Goal: Task Accomplishment & Management: Manage account settings

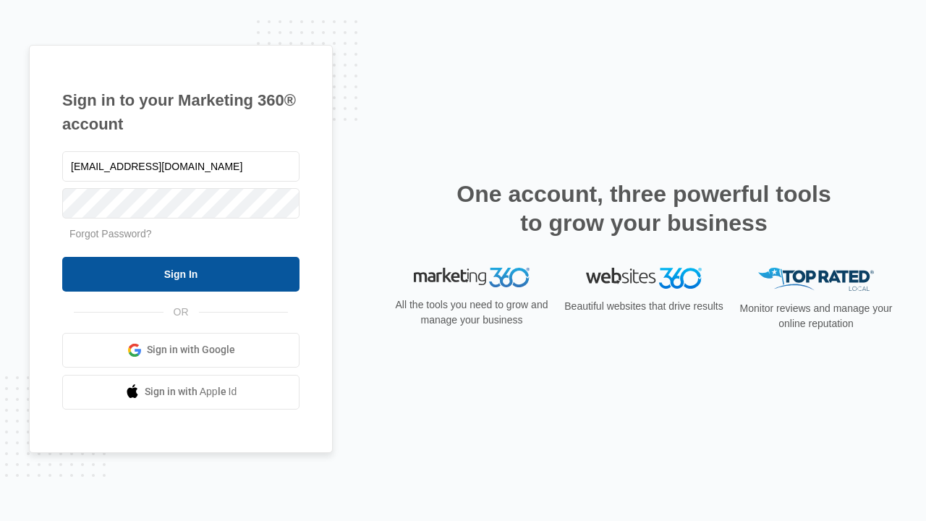
click at [181, 274] on input "Sign In" at bounding box center [180, 274] width 237 height 35
